Goal: Check status

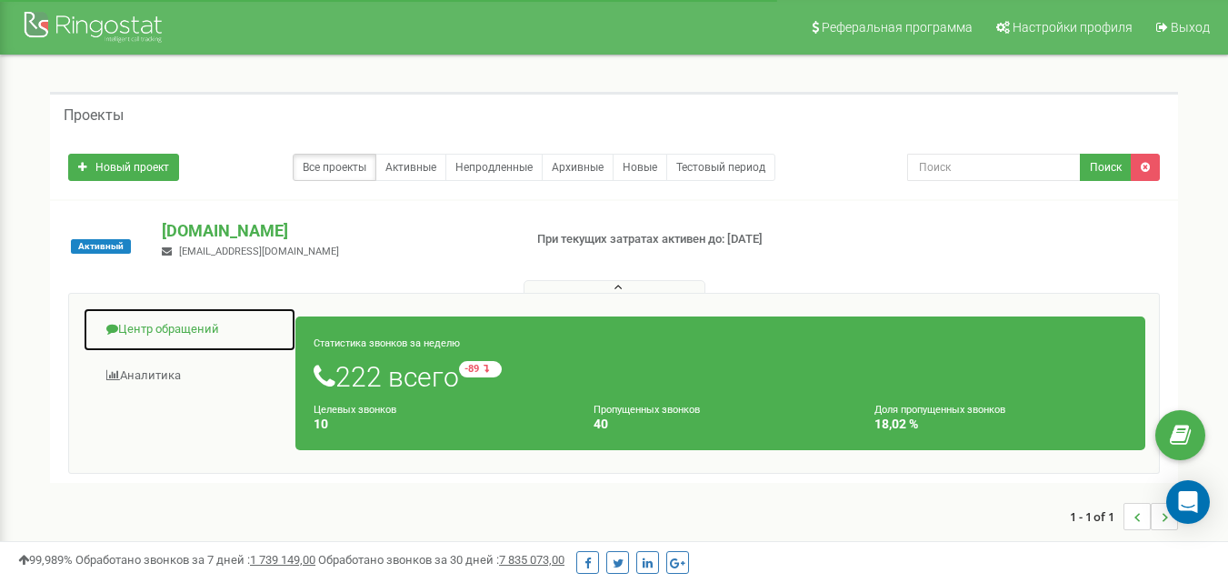
click at [175, 329] on link "Центр обращений" at bounding box center [190, 329] width 214 height 45
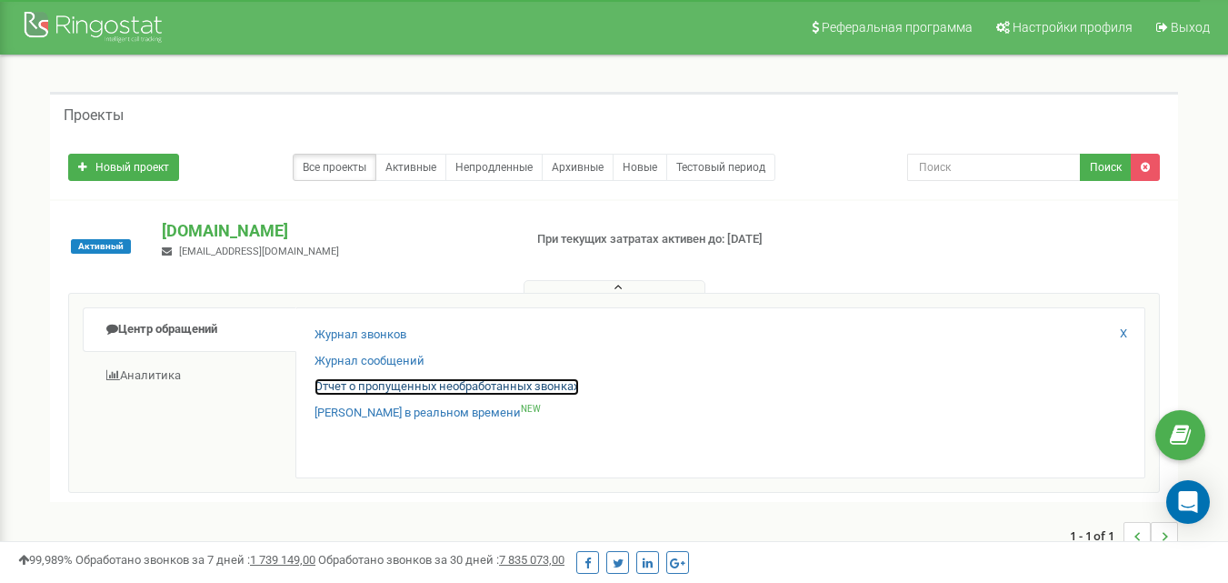
click at [391, 387] on link "Отчет о пропущенных необработанных звонках" at bounding box center [447, 386] width 265 height 17
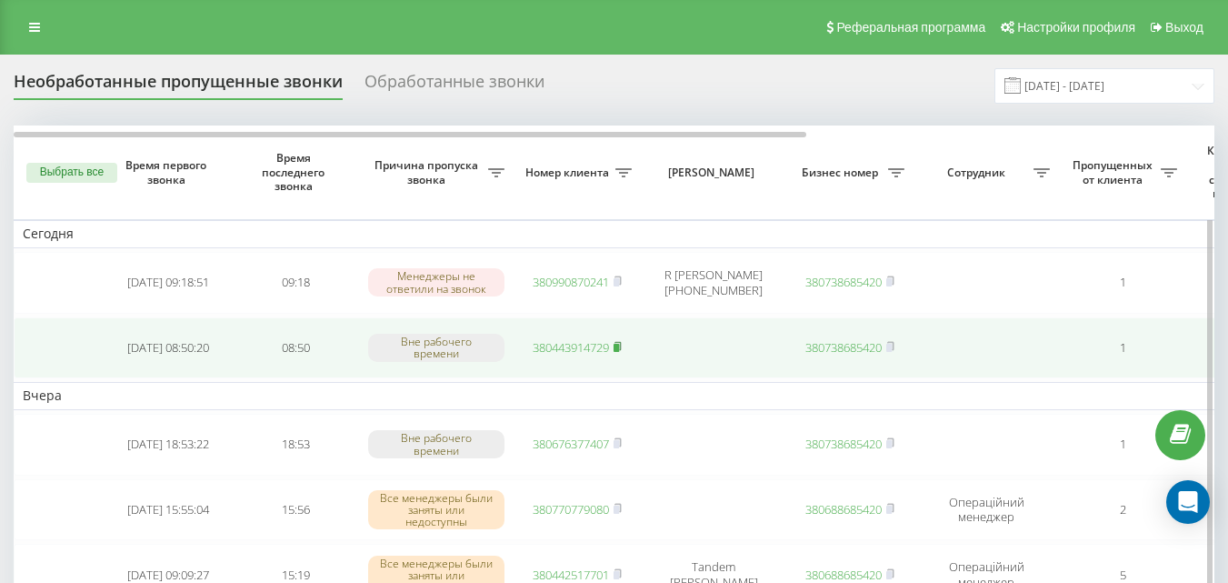
click at [622, 346] on icon at bounding box center [618, 346] width 8 height 11
